Goal: Transaction & Acquisition: Book appointment/travel/reservation

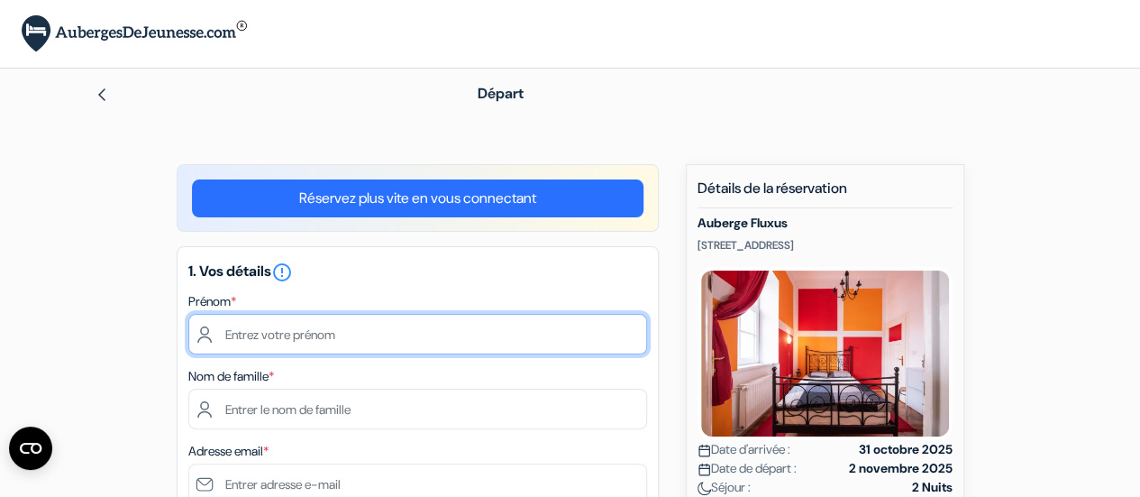
click at [355, 339] on input "text" at bounding box center [417, 334] width 459 height 41
type input "maelle"
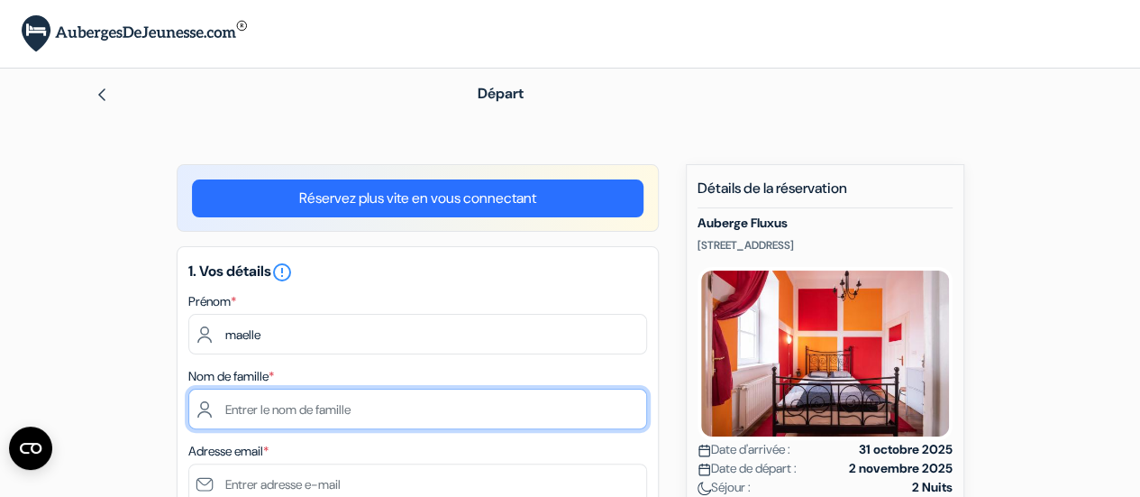
click at [318, 419] on input "text" at bounding box center [417, 408] width 459 height 41
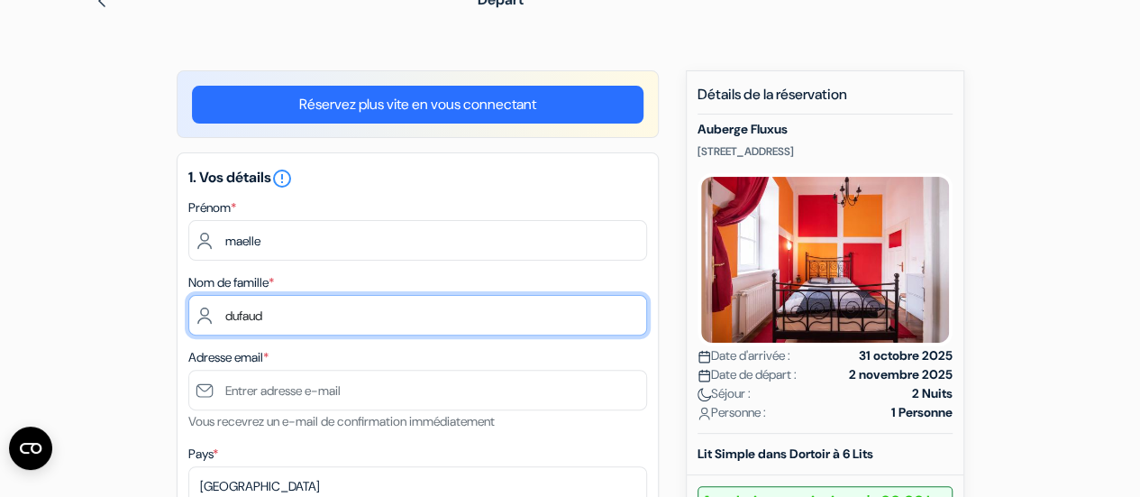
scroll to position [101, 0]
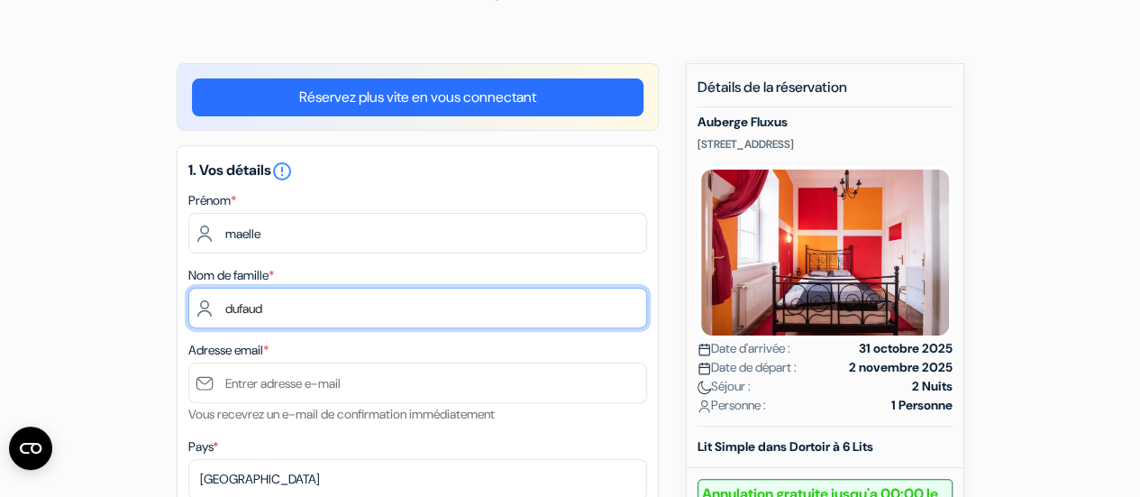
type input "dufaud"
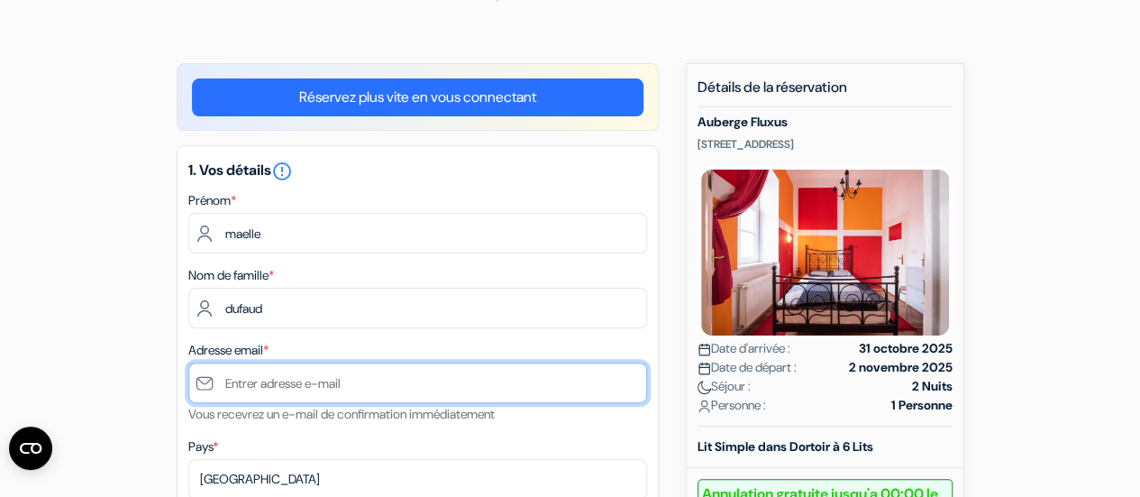
click at [409, 389] on input "text" at bounding box center [417, 382] width 459 height 41
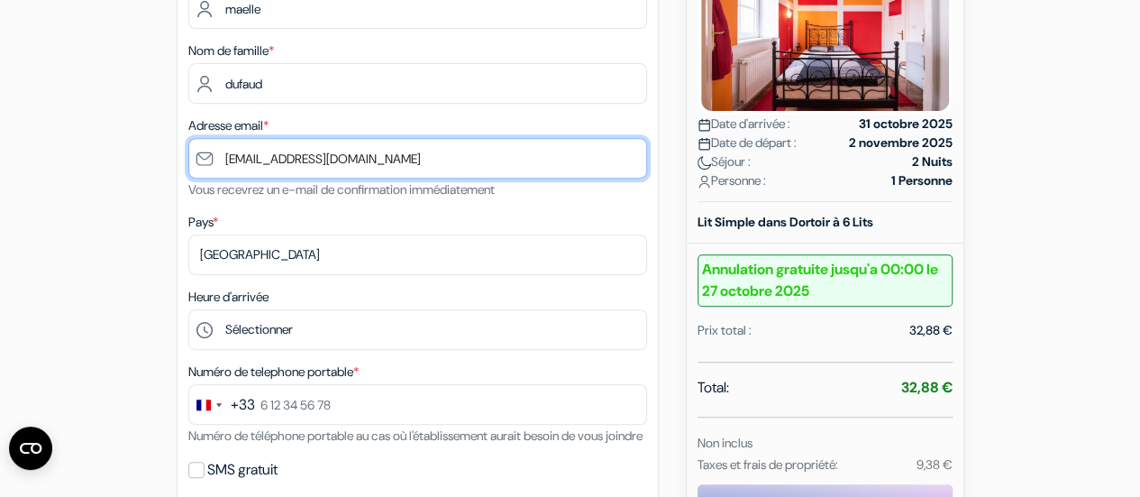
scroll to position [326, 0]
type input "[EMAIL_ADDRESS][DOMAIN_NAME]"
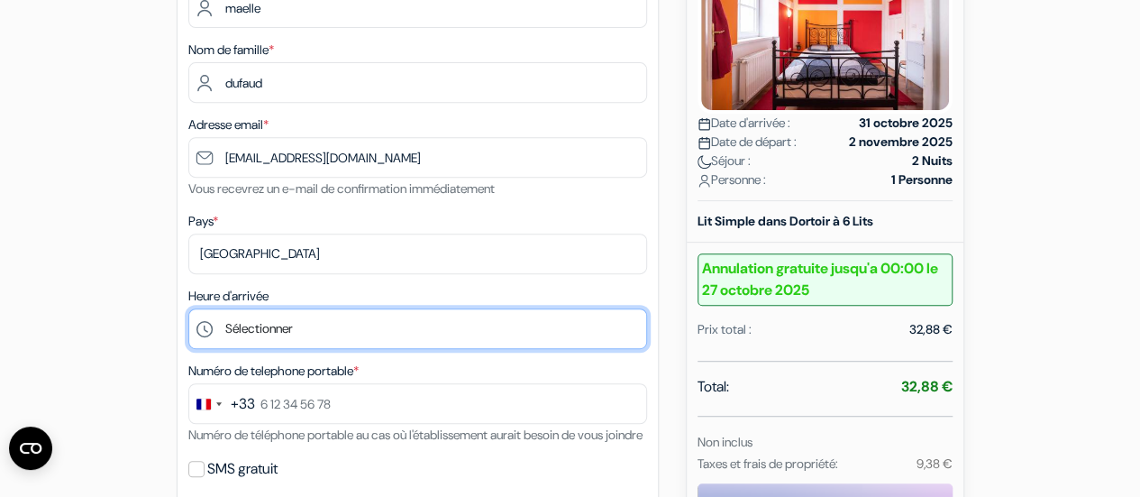
click at [445, 336] on select "Sélectionner 15:00 16:00 17:00 18:00 19:00 20:00" at bounding box center [417, 328] width 459 height 41
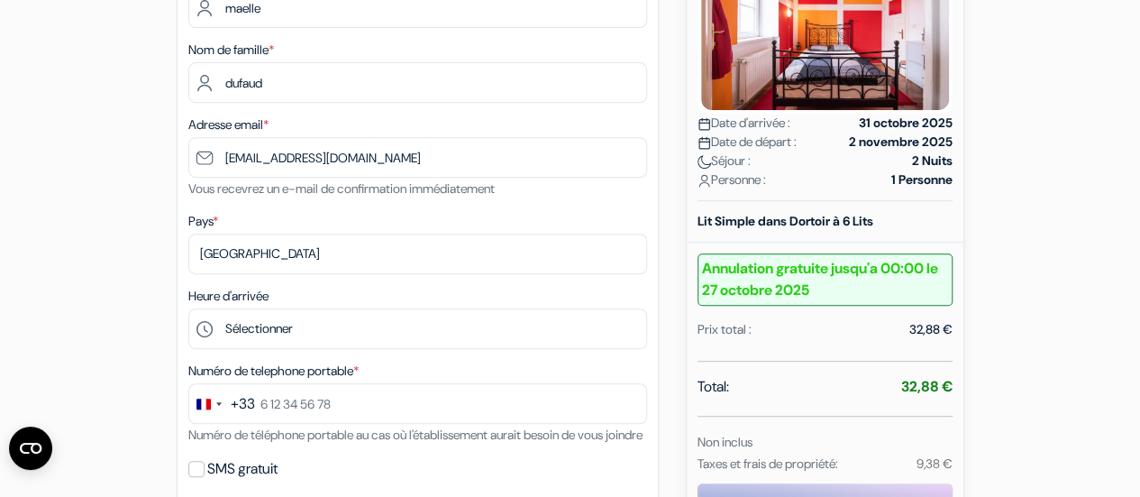
click at [315, 361] on div "Numéro de telephone portable * +33 244 results found No results found [GEOGRAPH…" at bounding box center [417, 403] width 459 height 86
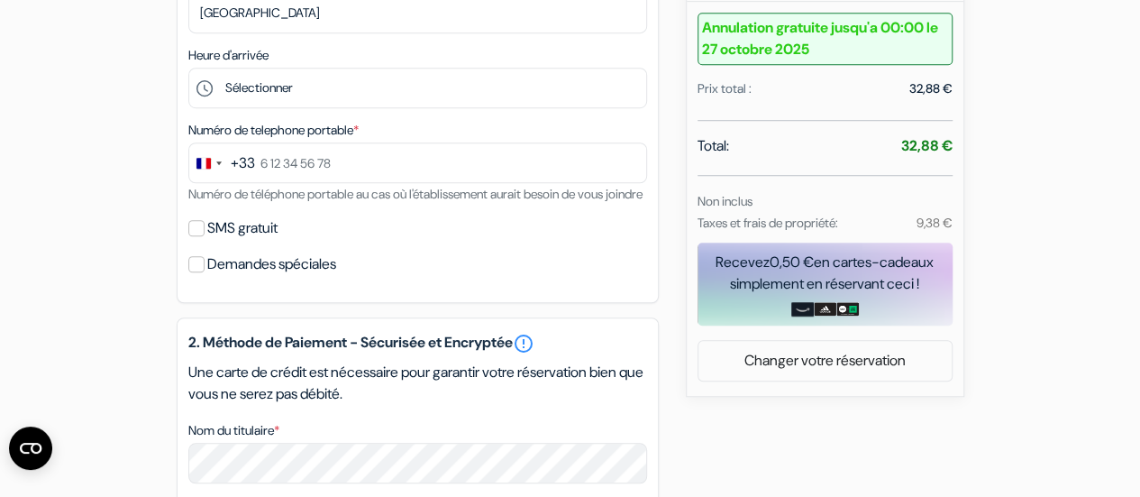
scroll to position [568, 0]
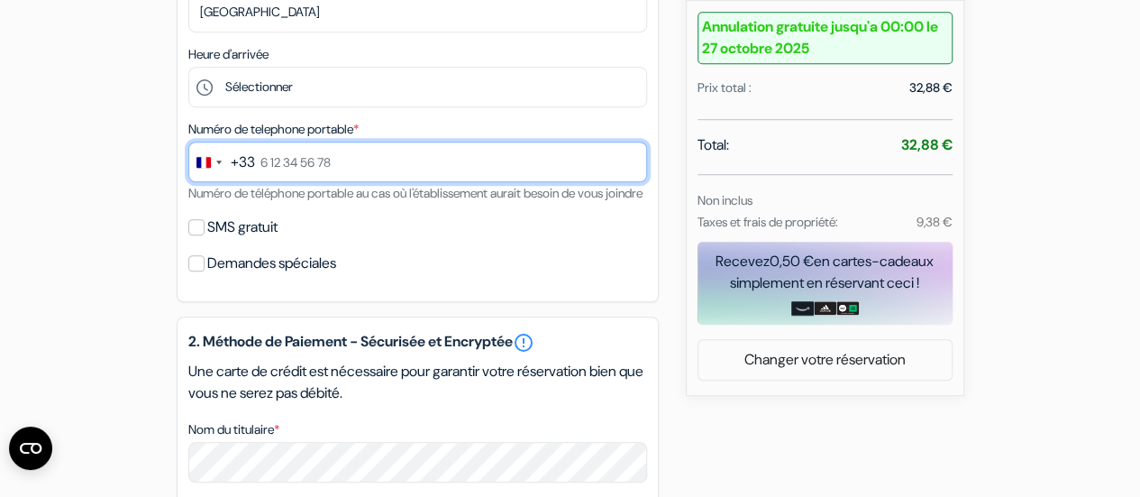
click at [335, 154] on input "text" at bounding box center [417, 161] width 459 height 41
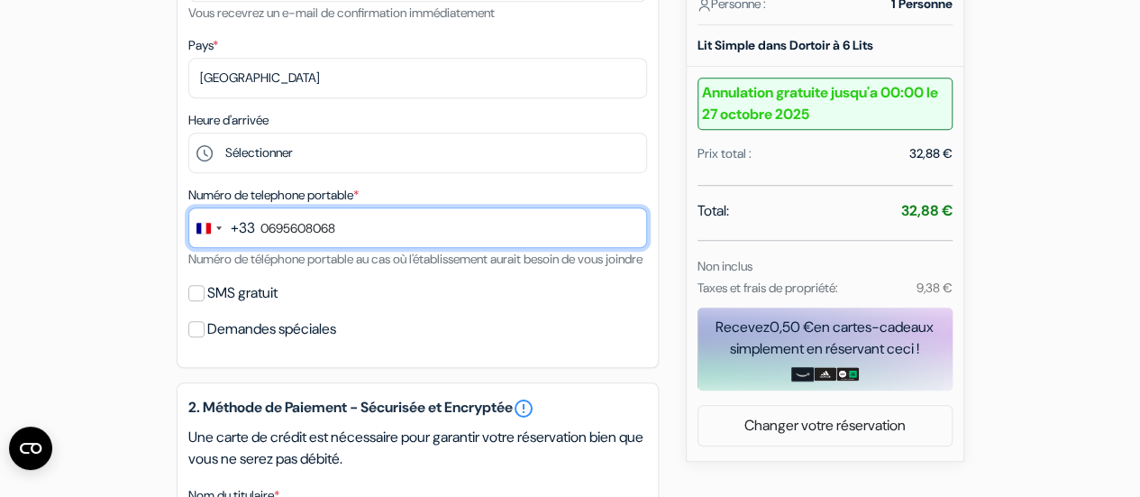
scroll to position [507, 0]
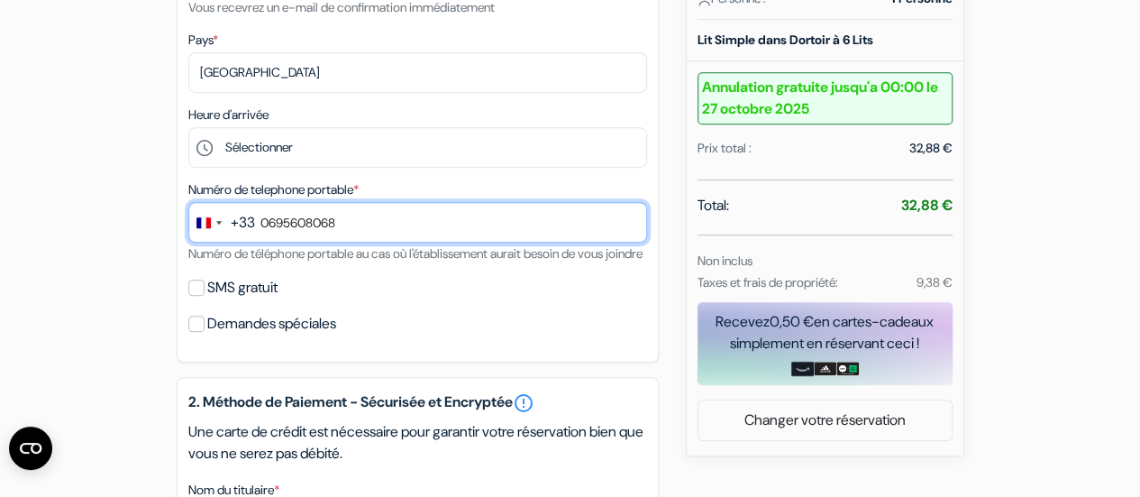
click at [269, 222] on input "0695608068" at bounding box center [417, 222] width 459 height 41
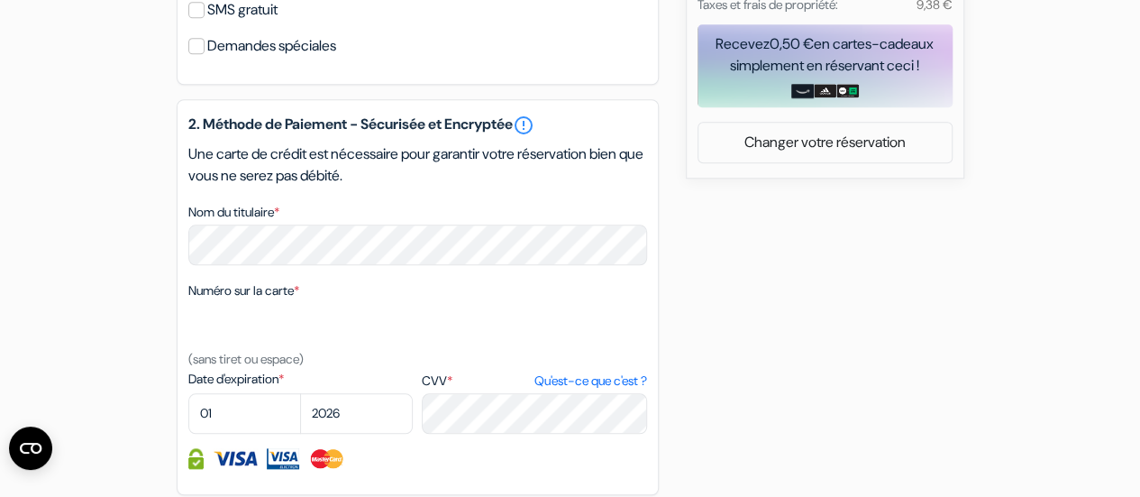
scroll to position [787, 0]
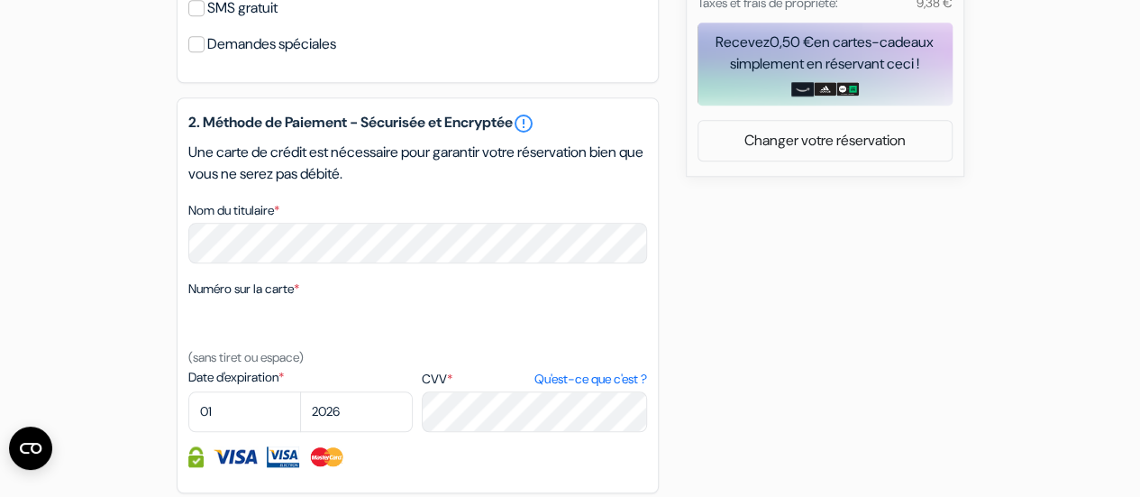
type input "6 95 60 80 68"
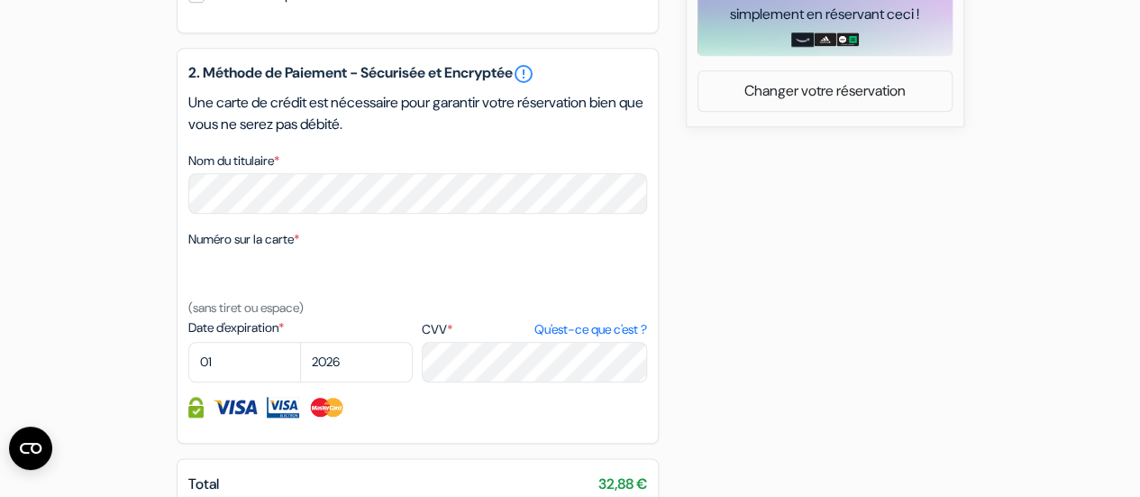
scroll to position [837, 0]
click at [251, 381] on select "01 02 03 04 05 06 07 08 09 10 11 12" at bounding box center [244, 361] width 113 height 41
select select "04"
click at [188, 366] on select "01 02 03 04 05 06 07 08 09 10 11 12" at bounding box center [244, 361] width 113 height 41
click at [337, 381] on select "2025 2026 2027 2028 2029 2030 2031 2032 2033 2034 2035 2036 2037 2038 2039 2040…" at bounding box center [356, 361] width 113 height 41
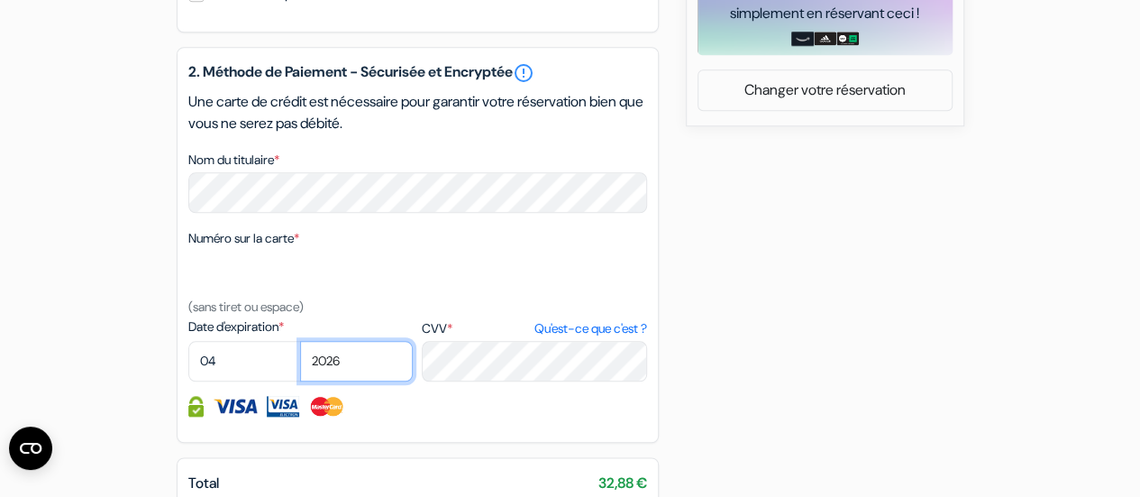
select select "2030"
click at [300, 366] on select "2025 2026 2027 2028 2029 2030 2031 2032 2033 2034 2035 2036 2037 2038 2039 2040…" at bounding box center [356, 361] width 113 height 41
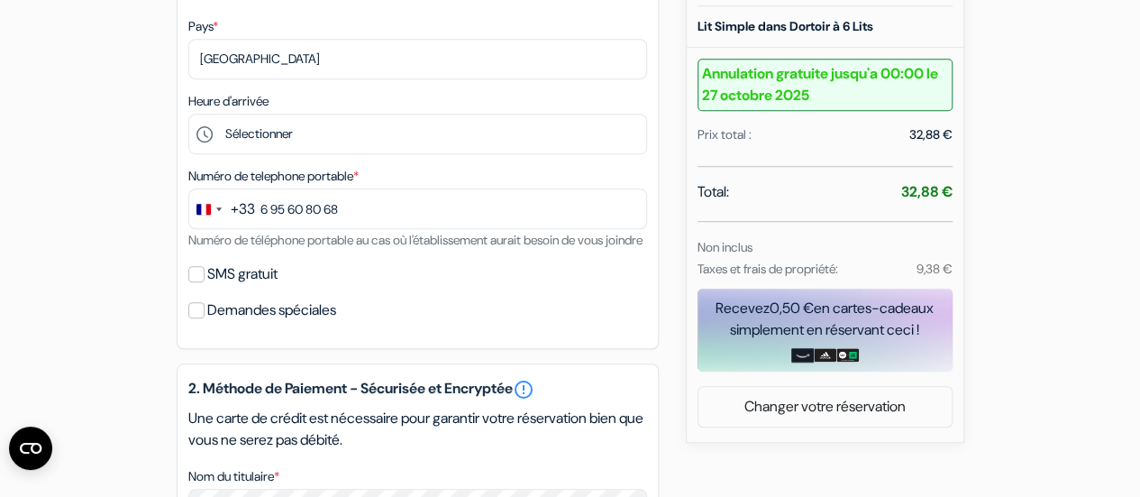
scroll to position [520, 0]
drag, startPoint x: 918, startPoint y: 263, endPoint x: 953, endPoint y: 264, distance: 34.3
click at [953, 264] on div "9,38 €" at bounding box center [917, 270] width 92 height 22
click at [916, 264] on small "9,38 €" at bounding box center [934, 269] width 36 height 16
drag, startPoint x: 916, startPoint y: 264, endPoint x: 948, endPoint y: 269, distance: 32.9
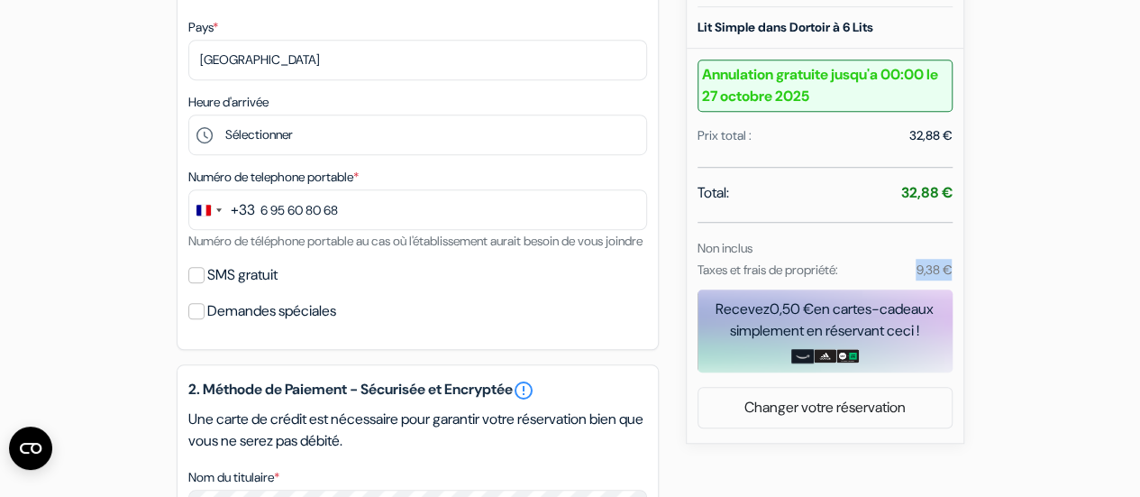
click at [948, 269] on small "9,38 €" at bounding box center [934, 269] width 36 height 16
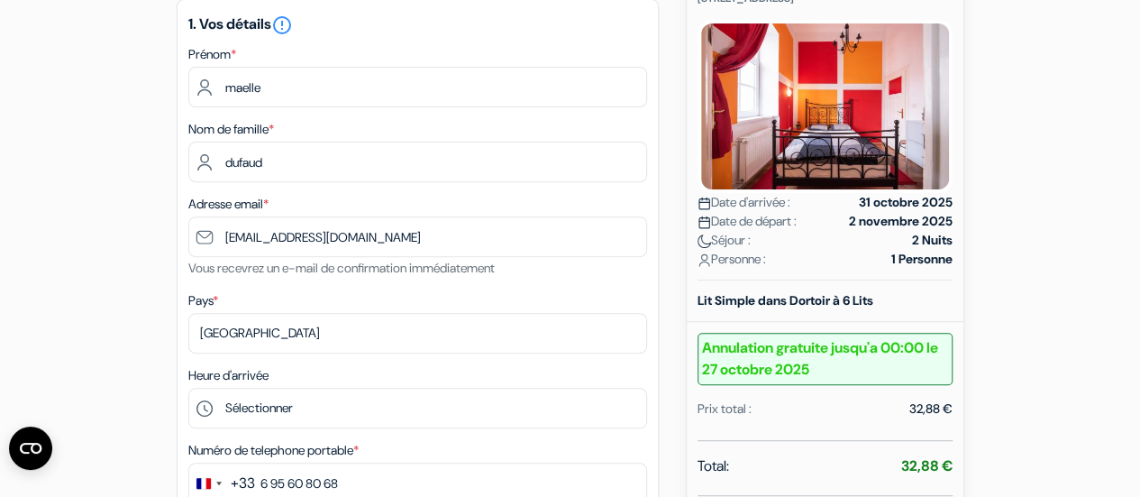
scroll to position [246, 0]
